Goal: Task Accomplishment & Management: Use online tool/utility

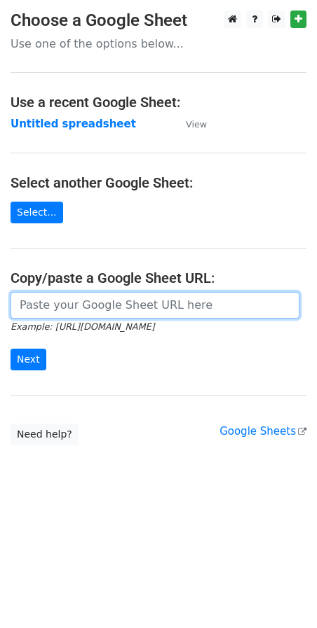
click at [90, 306] on input "url" at bounding box center [155, 305] width 289 height 27
paste input "https://docs.google.com/spreadsheets/d/1hvnLQZNEvgxD5RZBBROWNGPaixGZGY01DnFvzQz…"
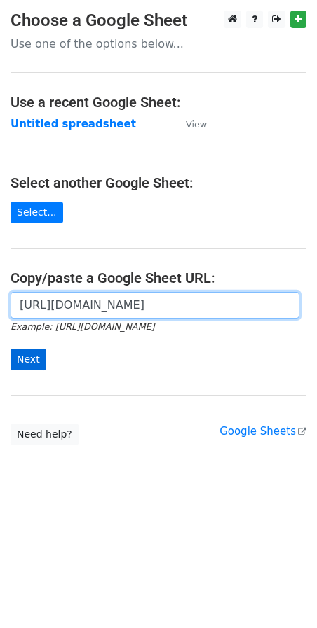
type input "https://docs.google.com/spreadsheets/d/1hvnLQZNEvgxD5RZBBROWNGPaixGZGY01DnFvzQz…"
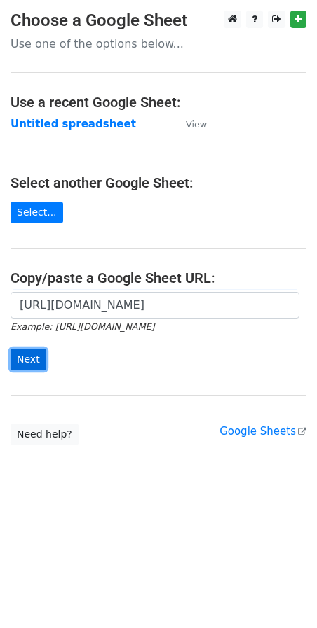
scroll to position [0, 0]
click at [14, 364] on input "Next" at bounding box center [29, 360] width 36 height 22
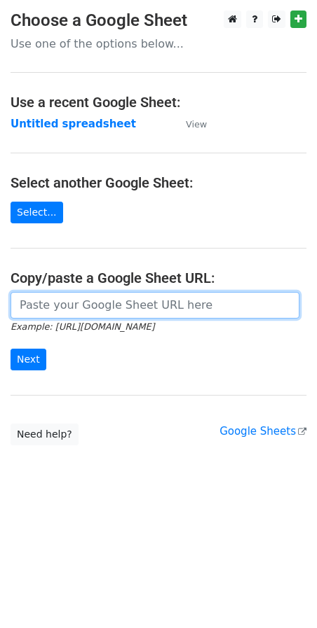
click at [48, 306] on input "url" at bounding box center [155, 305] width 289 height 27
paste input "https://docs.google.com/spreadsheets/d/1hvnLQZNEvgxD5RZBBROWNGPaixGZGY01DnFvzQz…"
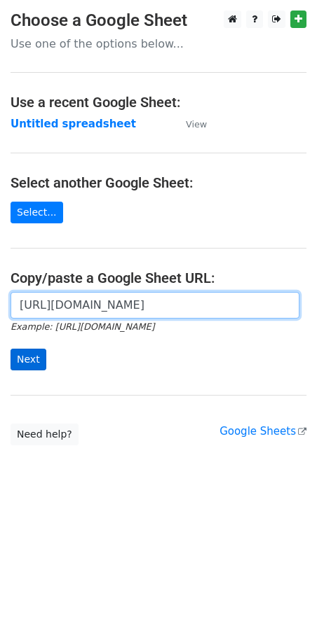
type input "https://docs.google.com/spreadsheets/d/1hvnLQZNEvgxD5RZBBROWNGPaixGZGY01DnFvzQz…"
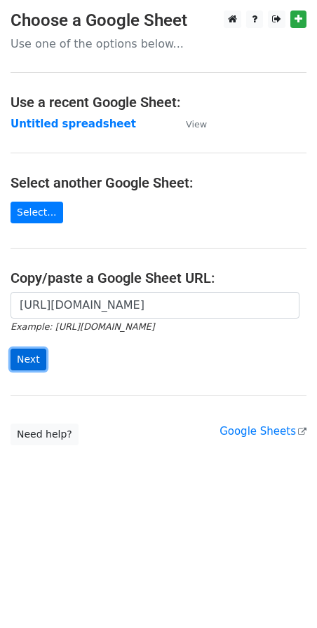
click at [28, 367] on input "Next" at bounding box center [29, 360] width 36 height 22
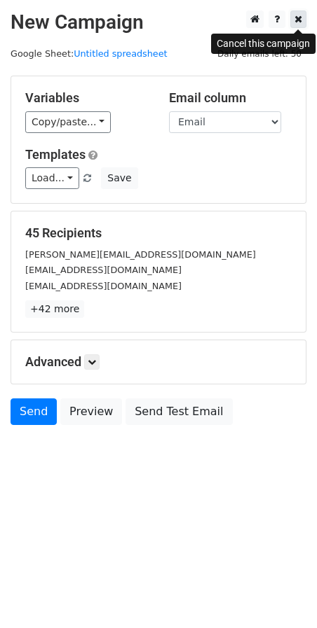
drag, startPoint x: 305, startPoint y: 16, endPoint x: 296, endPoint y: 27, distance: 13.9
click at [305, 16] on link at bounding box center [298, 20] width 16 height 18
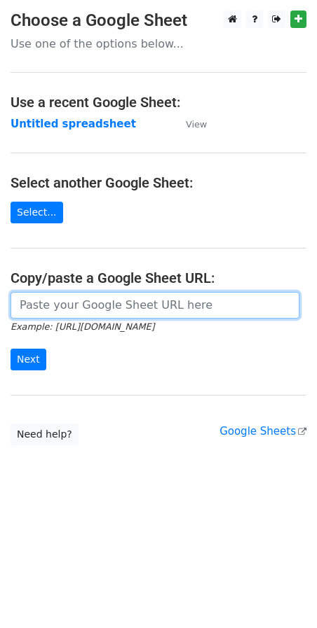
click at [85, 312] on input "url" at bounding box center [155, 305] width 289 height 27
paste input "https://docs.google.com/spreadsheets/d/1hvnLQZNEvgxD5RZBBROWNGPaixGZGY01DnFvzQz…"
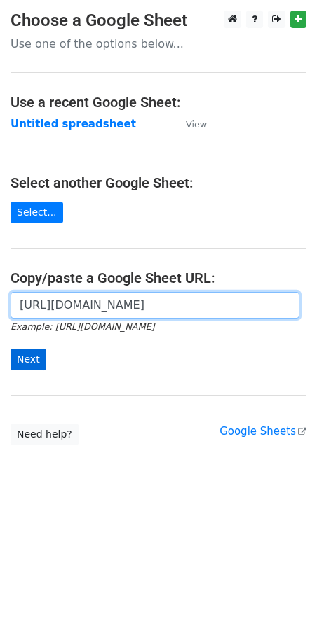
type input "https://docs.google.com/spreadsheets/d/1hvnLQZNEvgxD5RZBBROWNGPaixGZGY01DnFvzQz…"
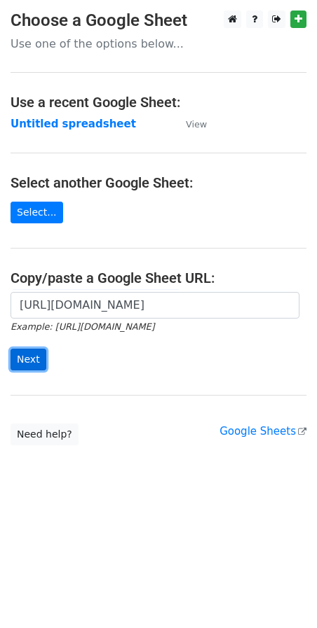
click at [15, 369] on input "Next" at bounding box center [29, 360] width 36 height 22
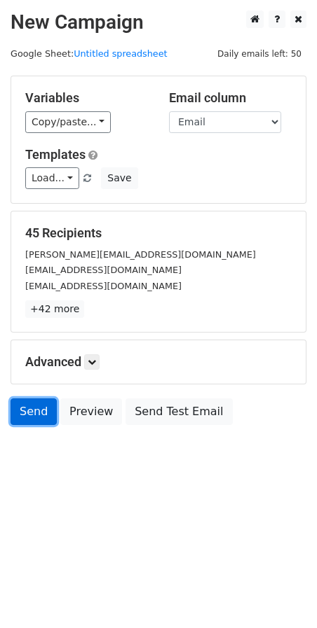
click at [28, 411] on link "Send" at bounding box center [34, 412] width 46 height 27
